Goal: Register for event/course

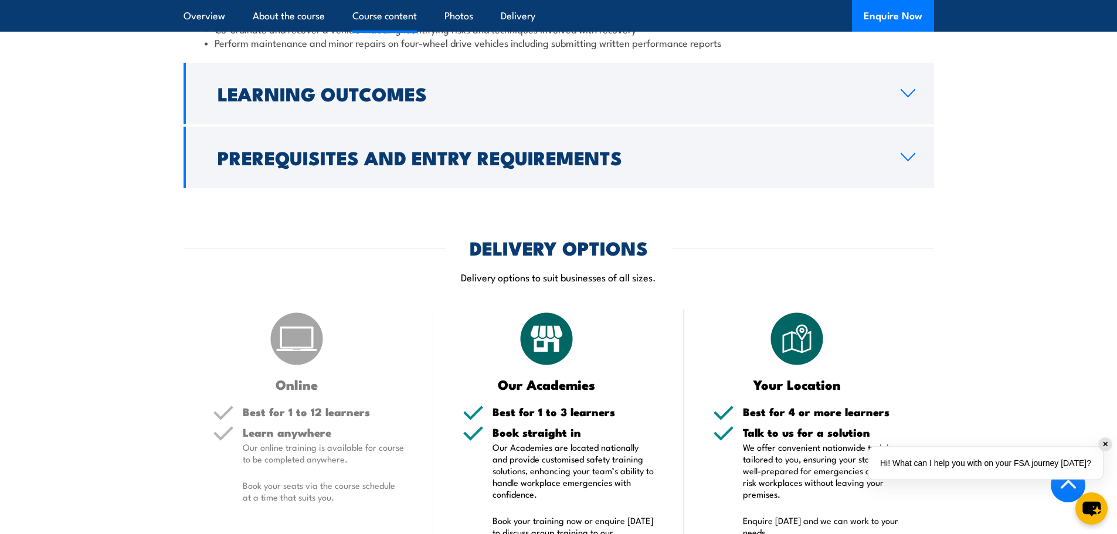
scroll to position [1231, 0]
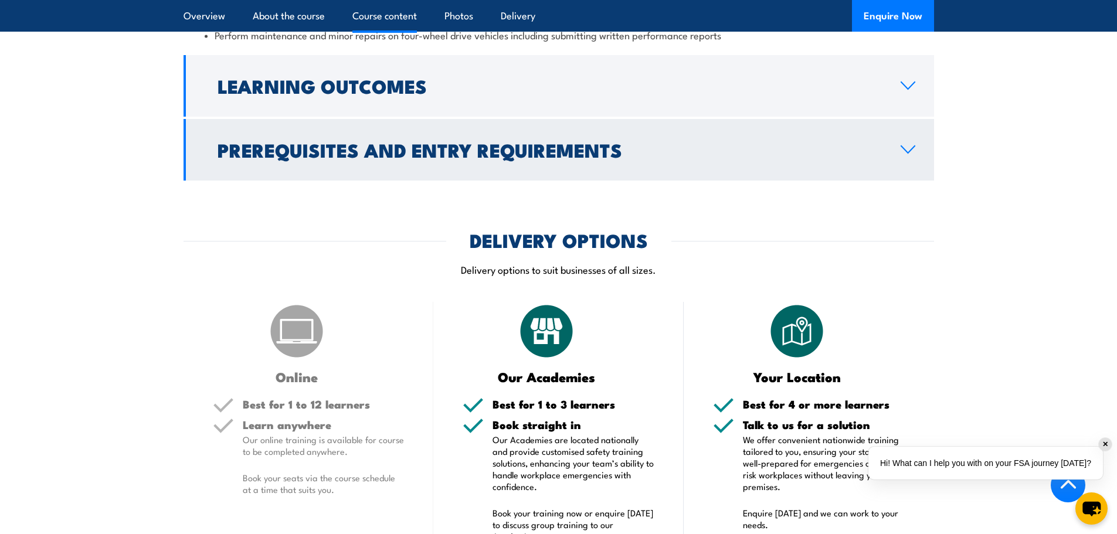
click at [515, 165] on link "Prerequisites and Entry Requirements" at bounding box center [559, 150] width 751 height 62
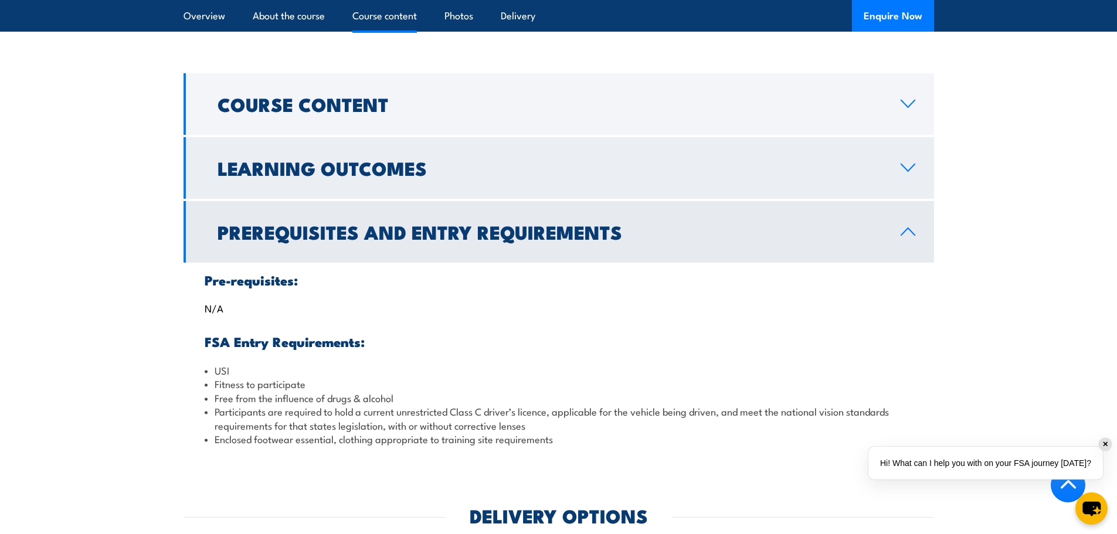
scroll to position [989, 0]
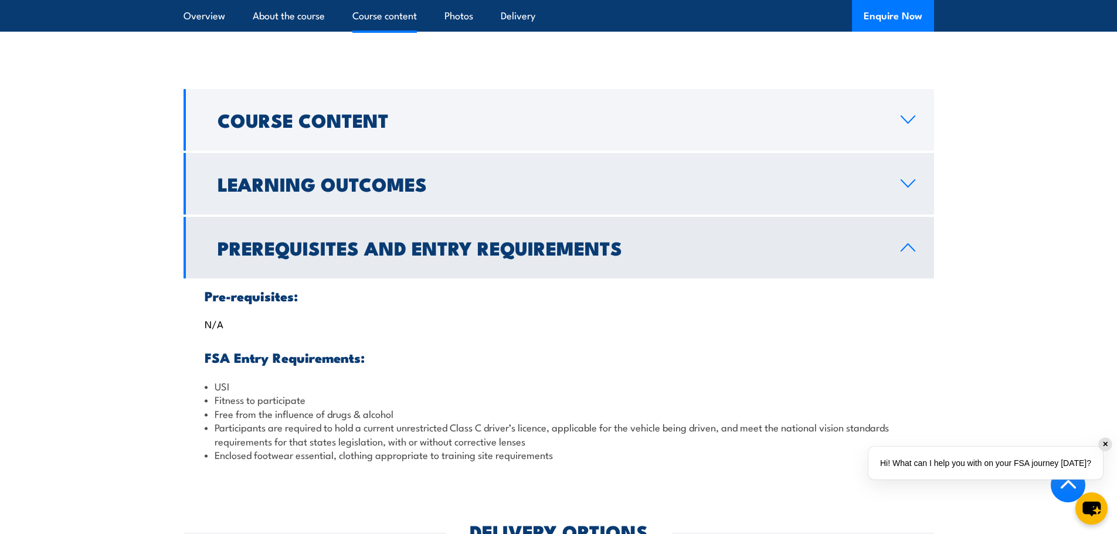
click at [478, 189] on h2 "Learning Outcomes" at bounding box center [550, 183] width 664 height 16
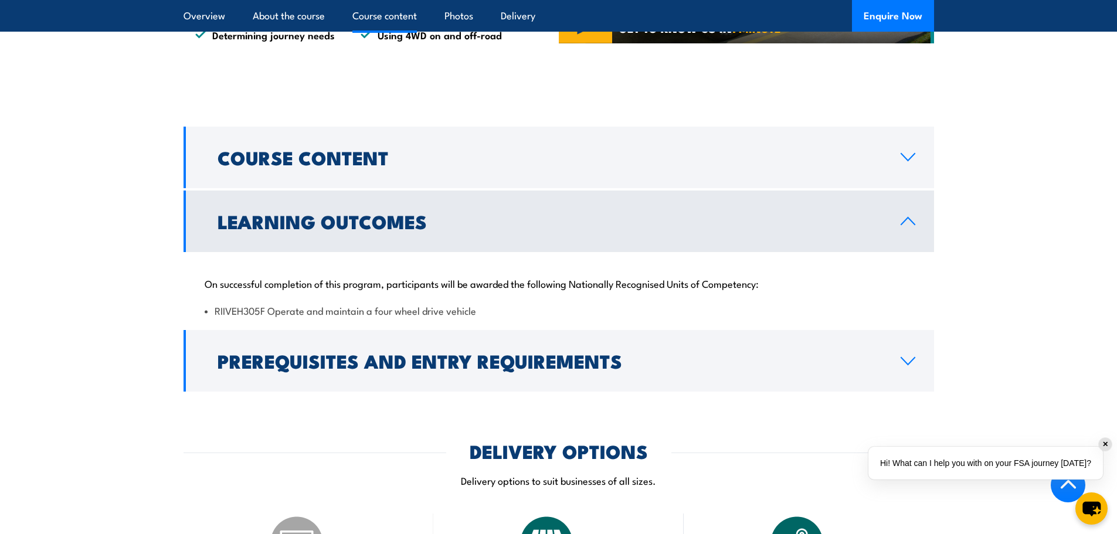
scroll to position [930, 0]
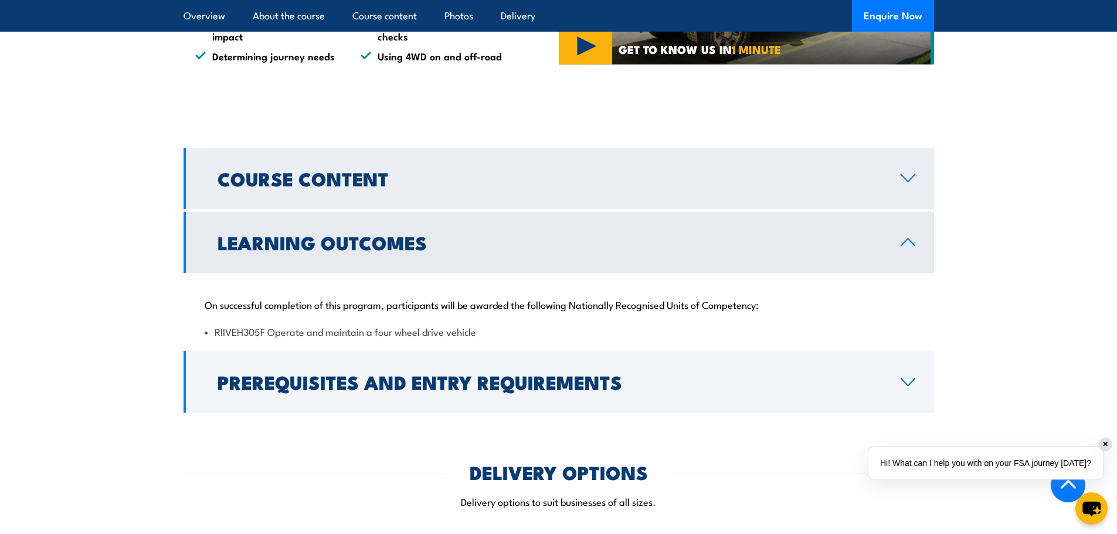
click at [478, 172] on h2 "Course Content" at bounding box center [550, 178] width 664 height 16
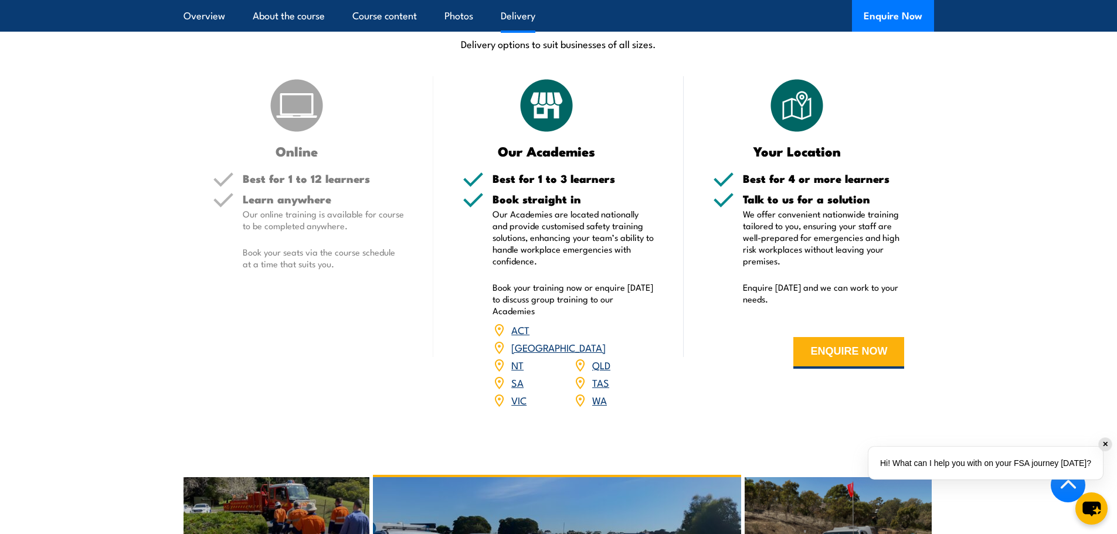
scroll to position [1458, 0]
click at [602, 392] on link "WA" at bounding box center [599, 399] width 15 height 14
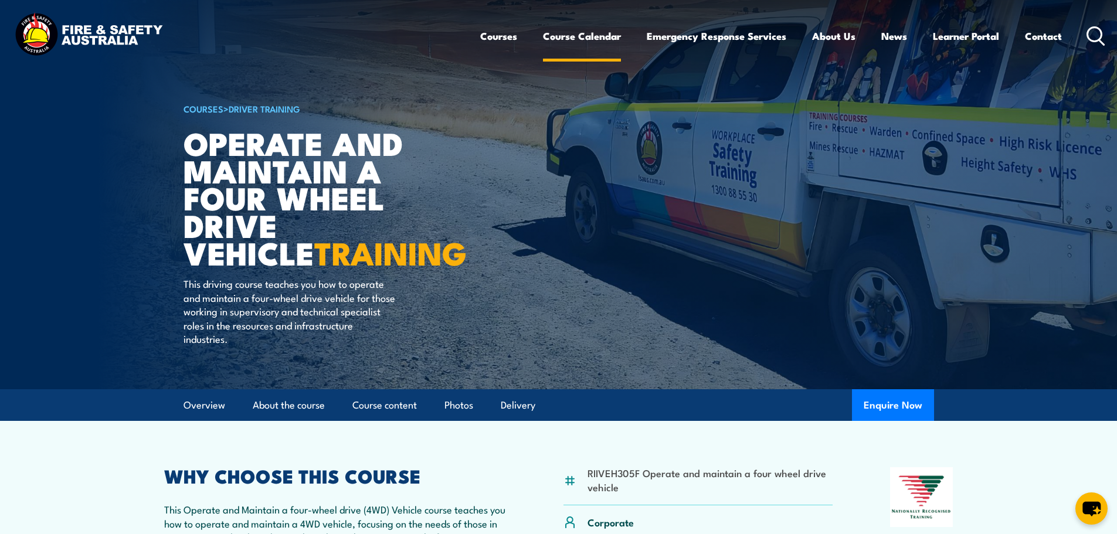
click at [589, 36] on link "Course Calendar" at bounding box center [582, 36] width 78 height 31
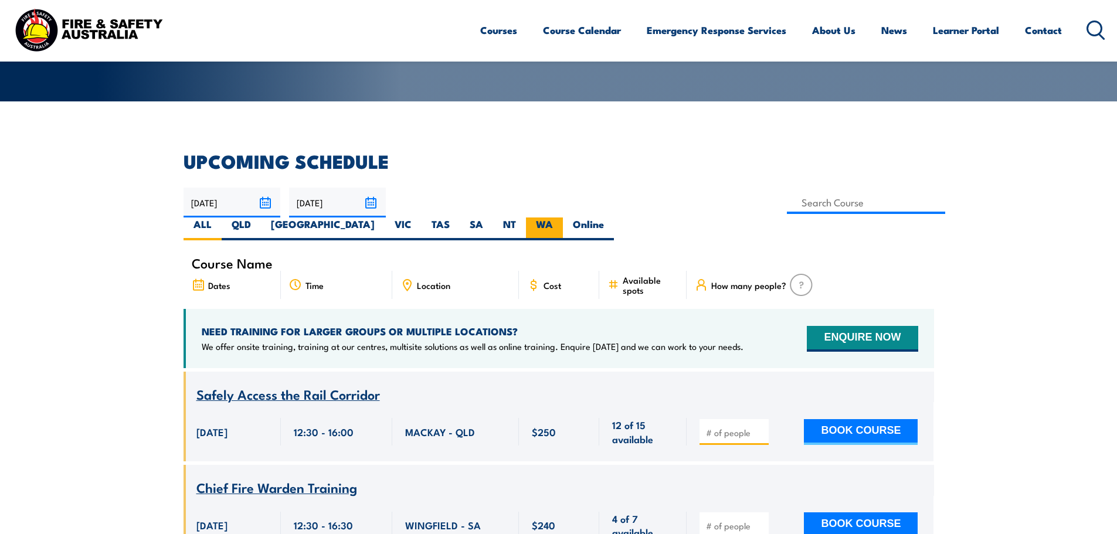
click at [563, 218] on label "WA" at bounding box center [544, 229] width 37 height 23
click at [561, 218] on input "WA" at bounding box center [557, 222] width 8 height 8
radio input "true"
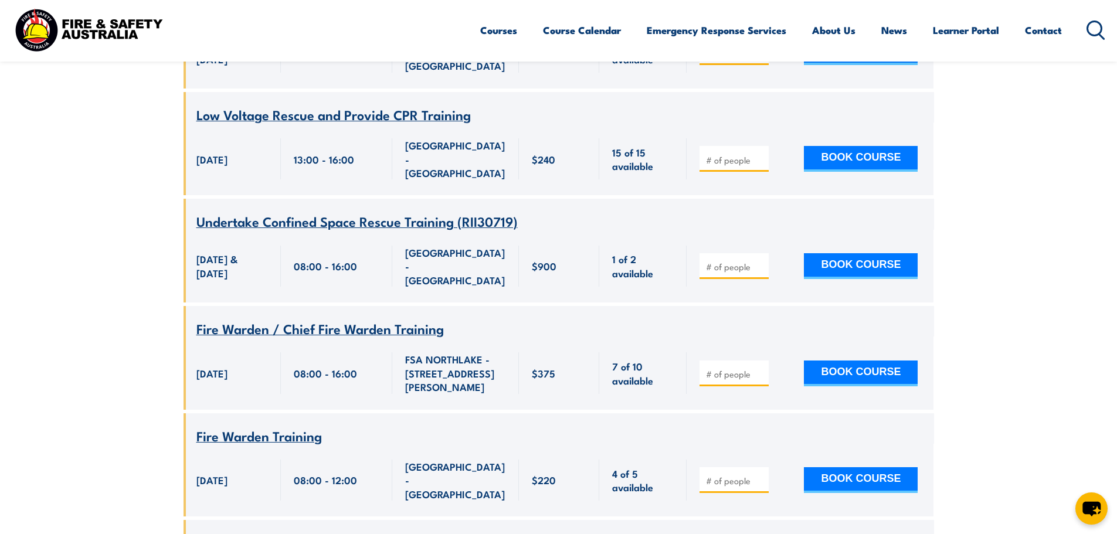
scroll to position [4667, 0]
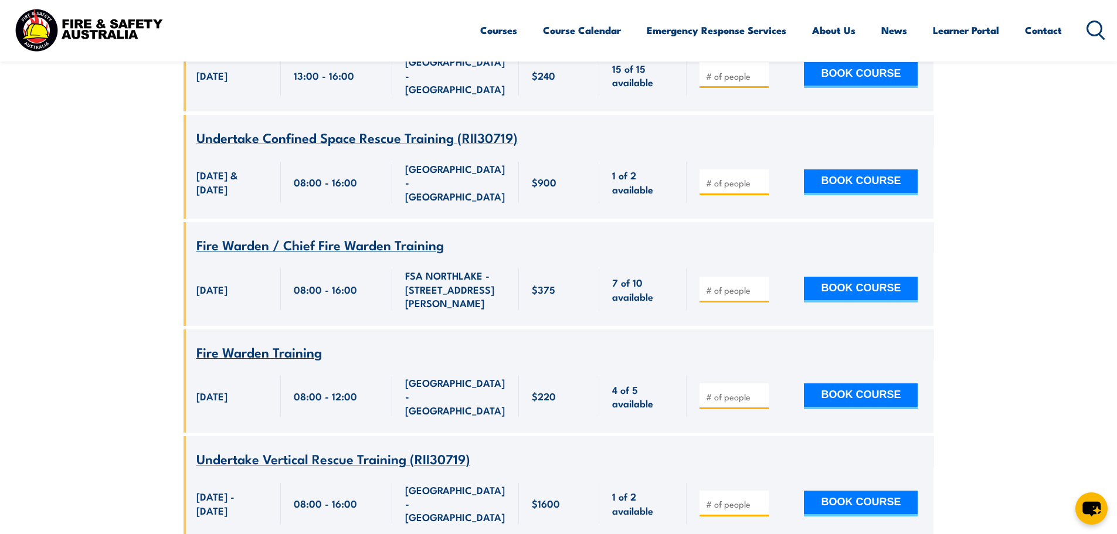
drag, startPoint x: 115, startPoint y: 276, endPoint x: 118, endPoint y: 141, distance: 134.3
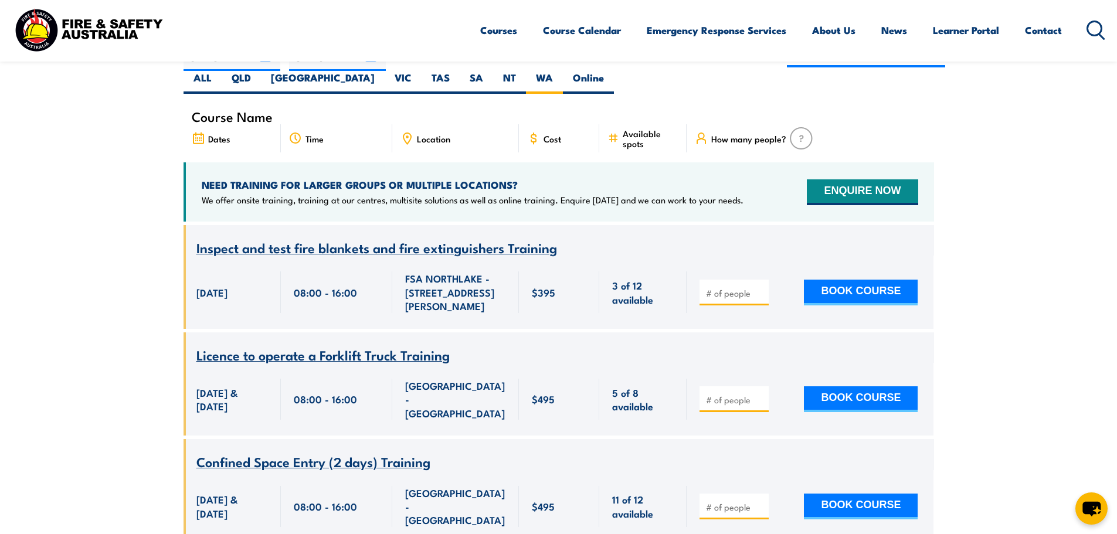
scroll to position [0, 0]
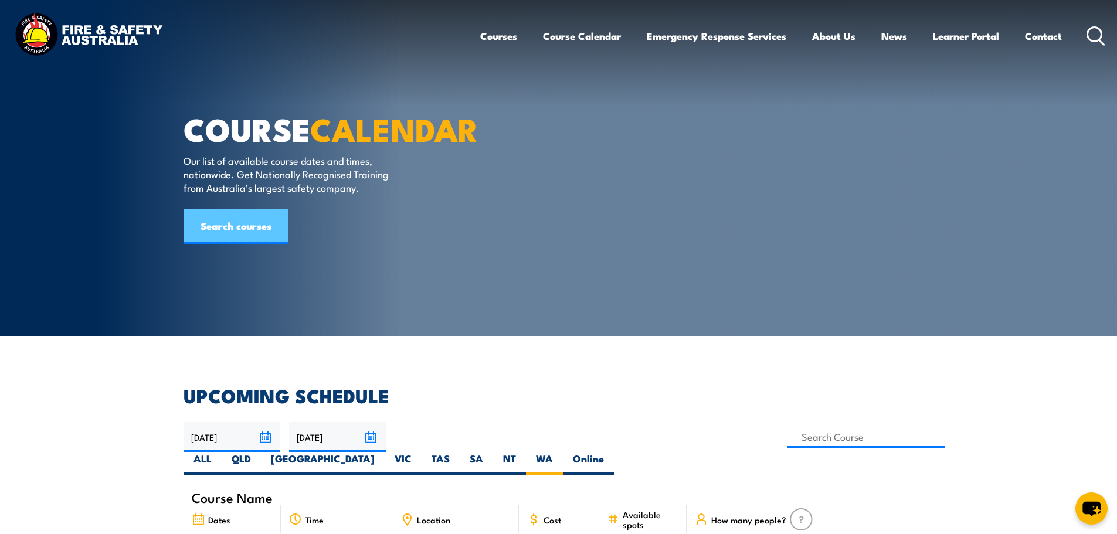
drag, startPoint x: 221, startPoint y: 263, endPoint x: 232, endPoint y: 257, distance: 12.9
click at [221, 245] on link "Search courses" at bounding box center [236, 226] width 105 height 35
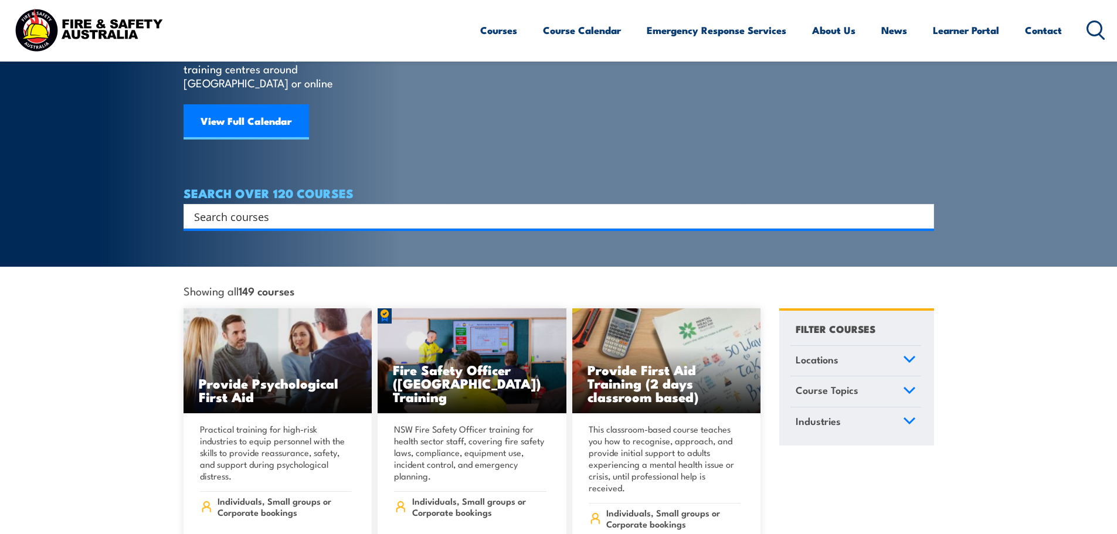
scroll to position [117, 0]
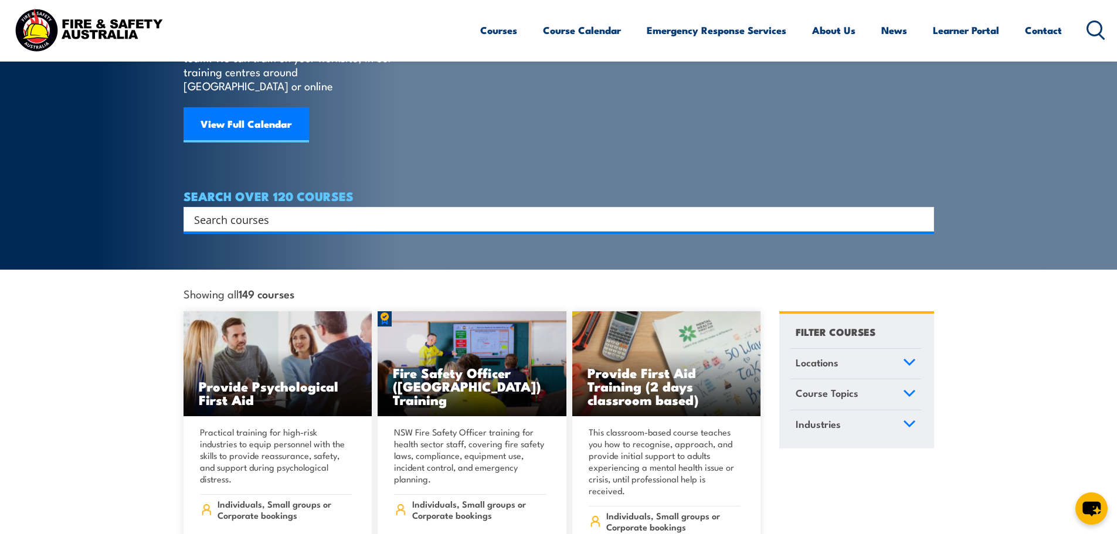
click at [367, 211] on input "Search input" at bounding box center [551, 220] width 714 height 18
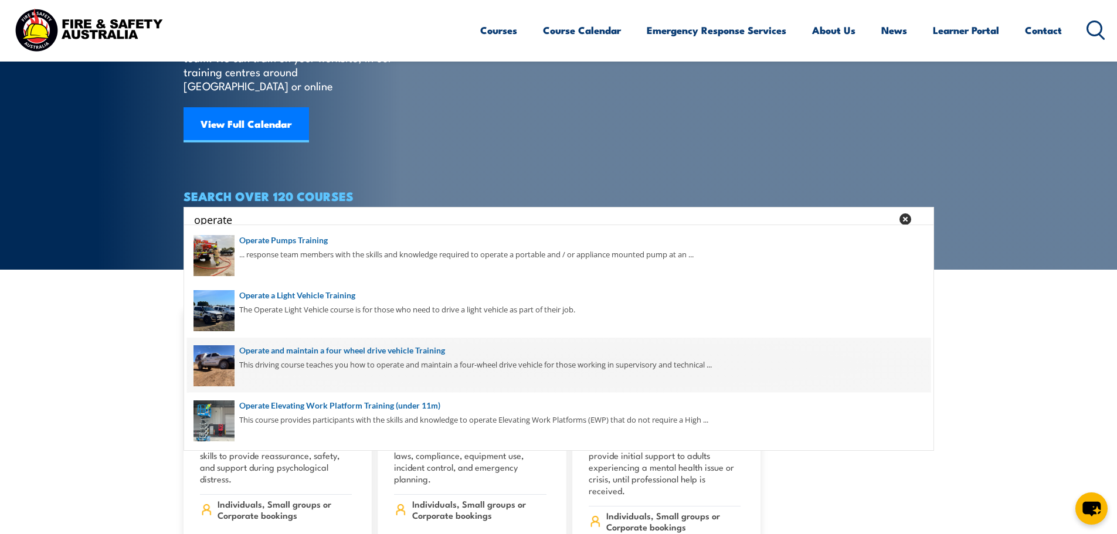
type input "operate"
click at [403, 356] on span at bounding box center [558, 365] width 743 height 55
